Goal: Find specific page/section: Find specific page/section

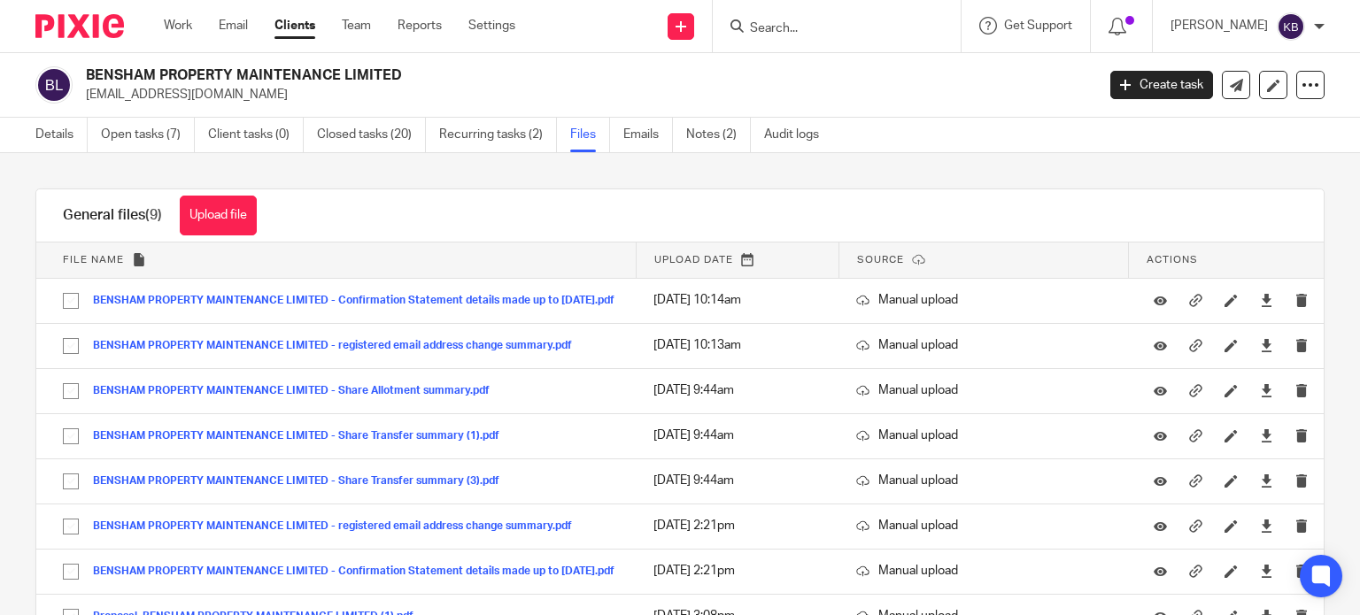
click at [804, 27] on input "Search" at bounding box center [827, 29] width 159 height 16
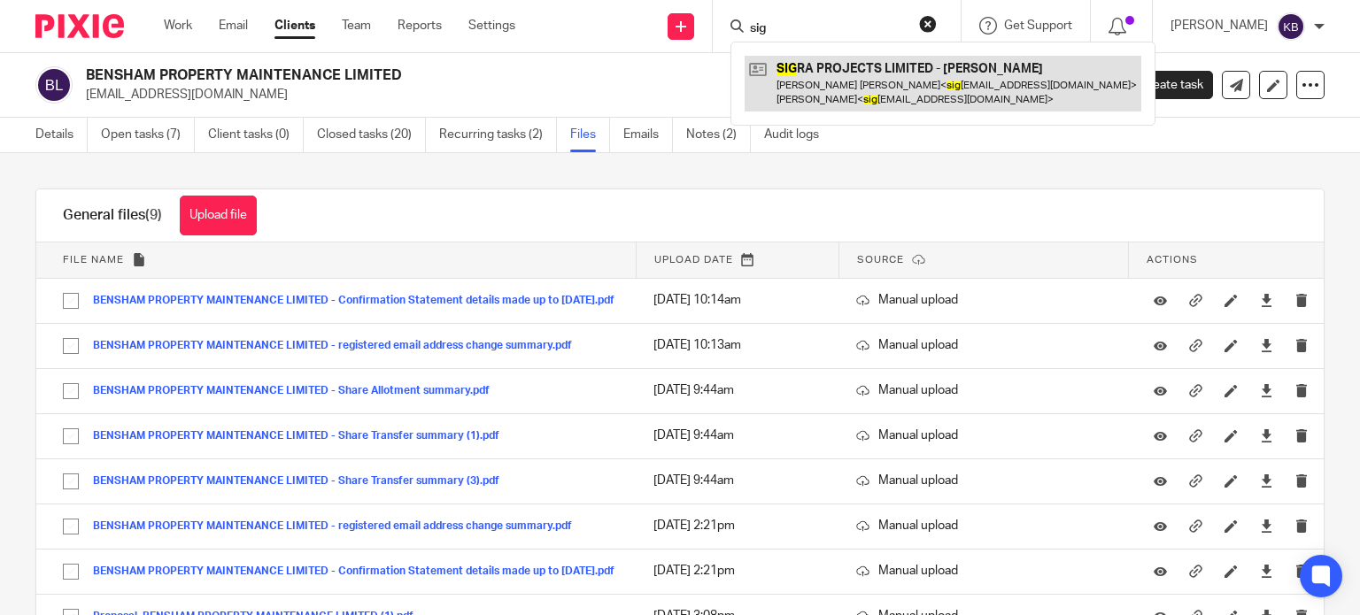
type input "sig"
click at [829, 69] on link at bounding box center [942, 83] width 397 height 55
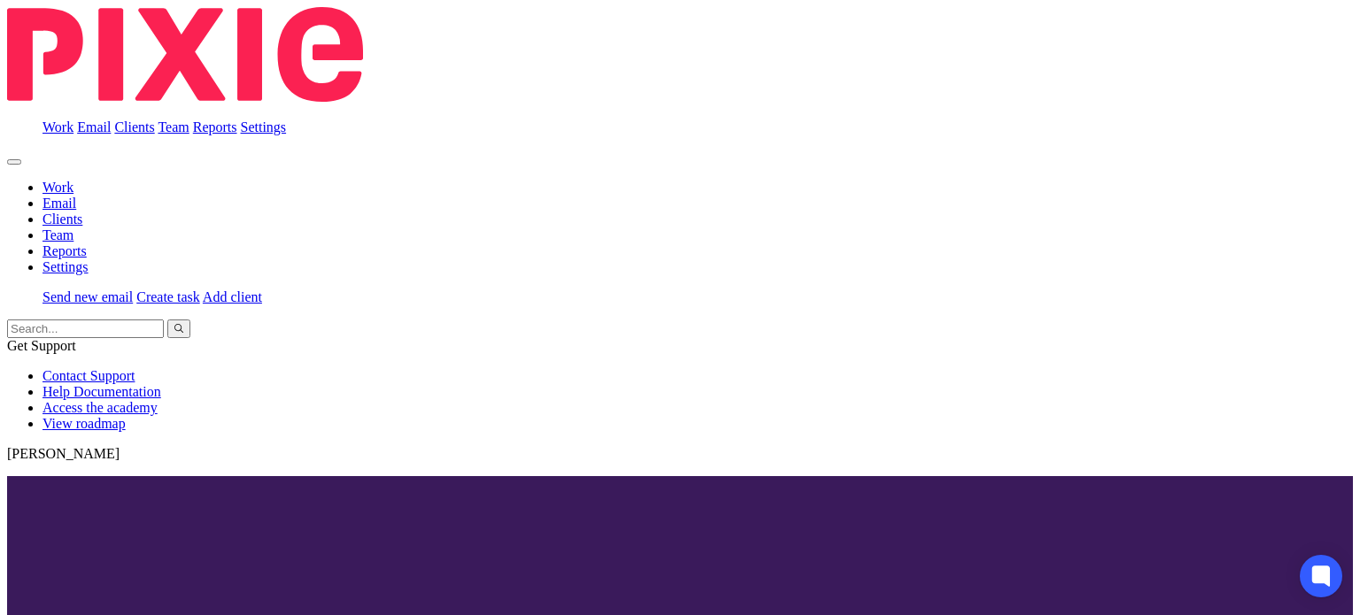
scroll to position [643, 0]
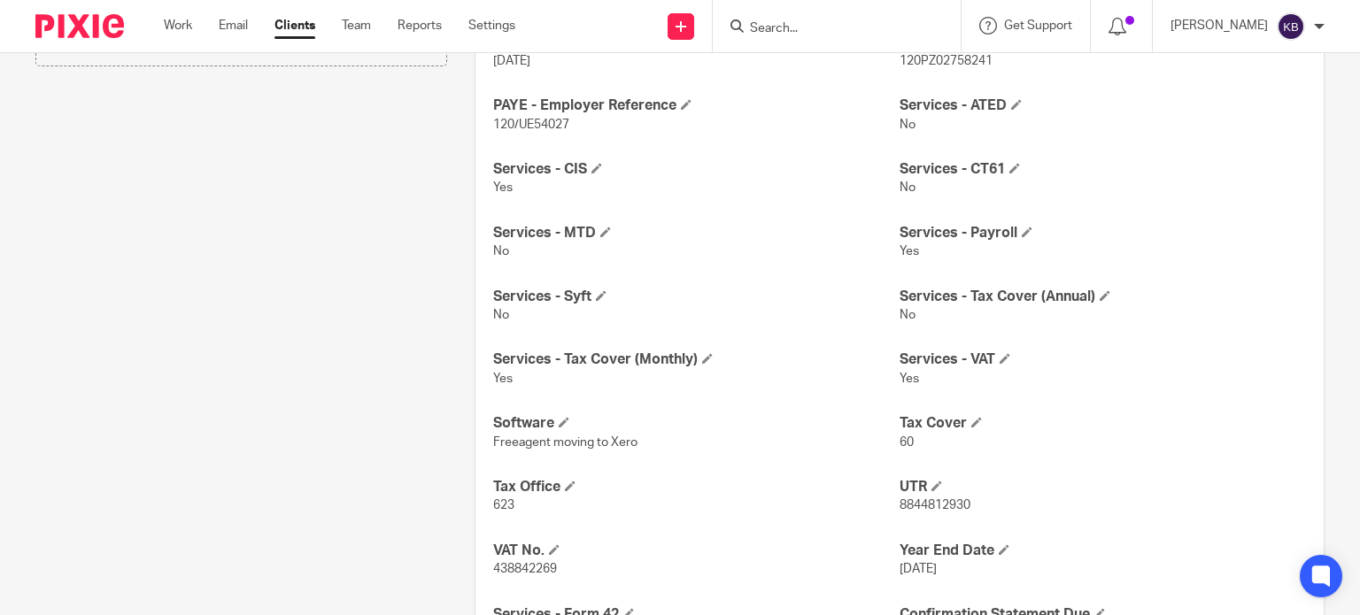
click at [789, 26] on input "Search" at bounding box center [827, 29] width 159 height 16
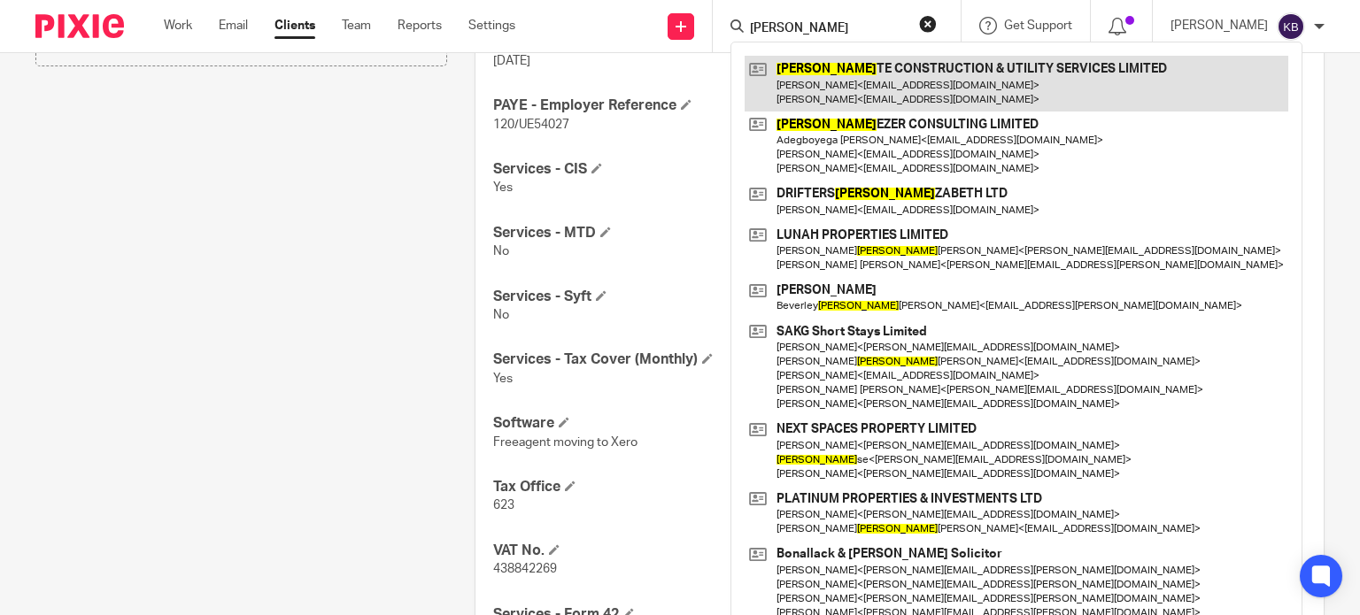
type input "[PERSON_NAME]"
click at [846, 79] on link at bounding box center [1016, 83] width 544 height 55
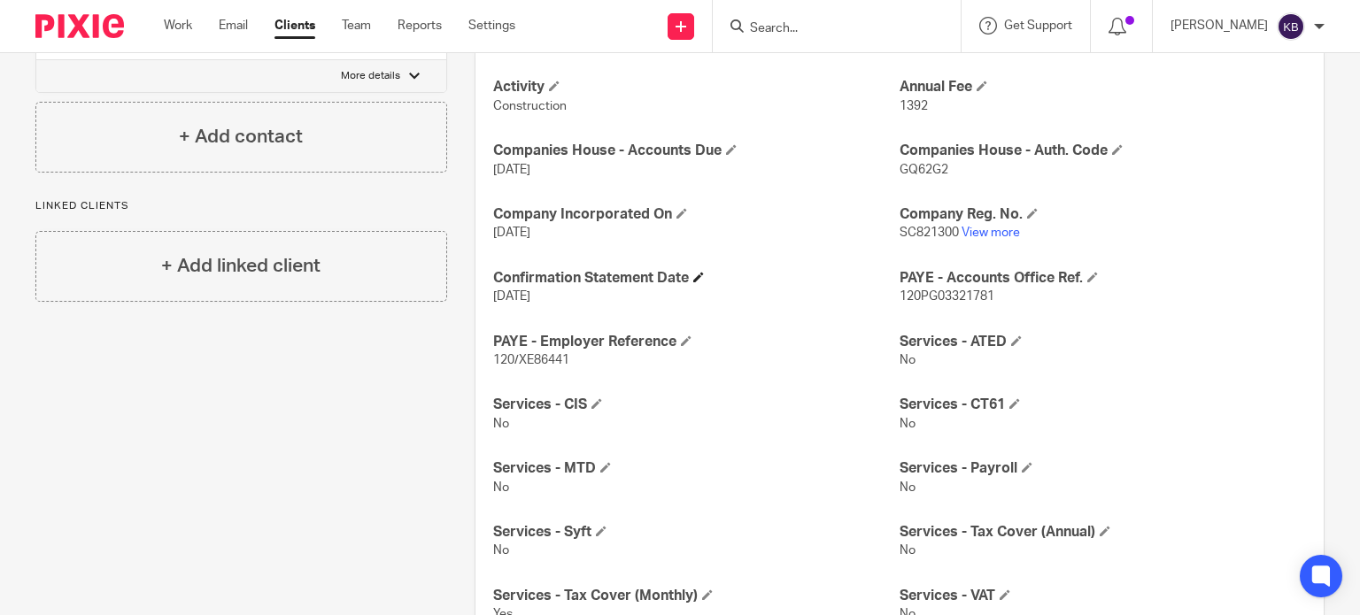
scroll to position [331, 0]
